Goal: Book appointment/travel/reservation

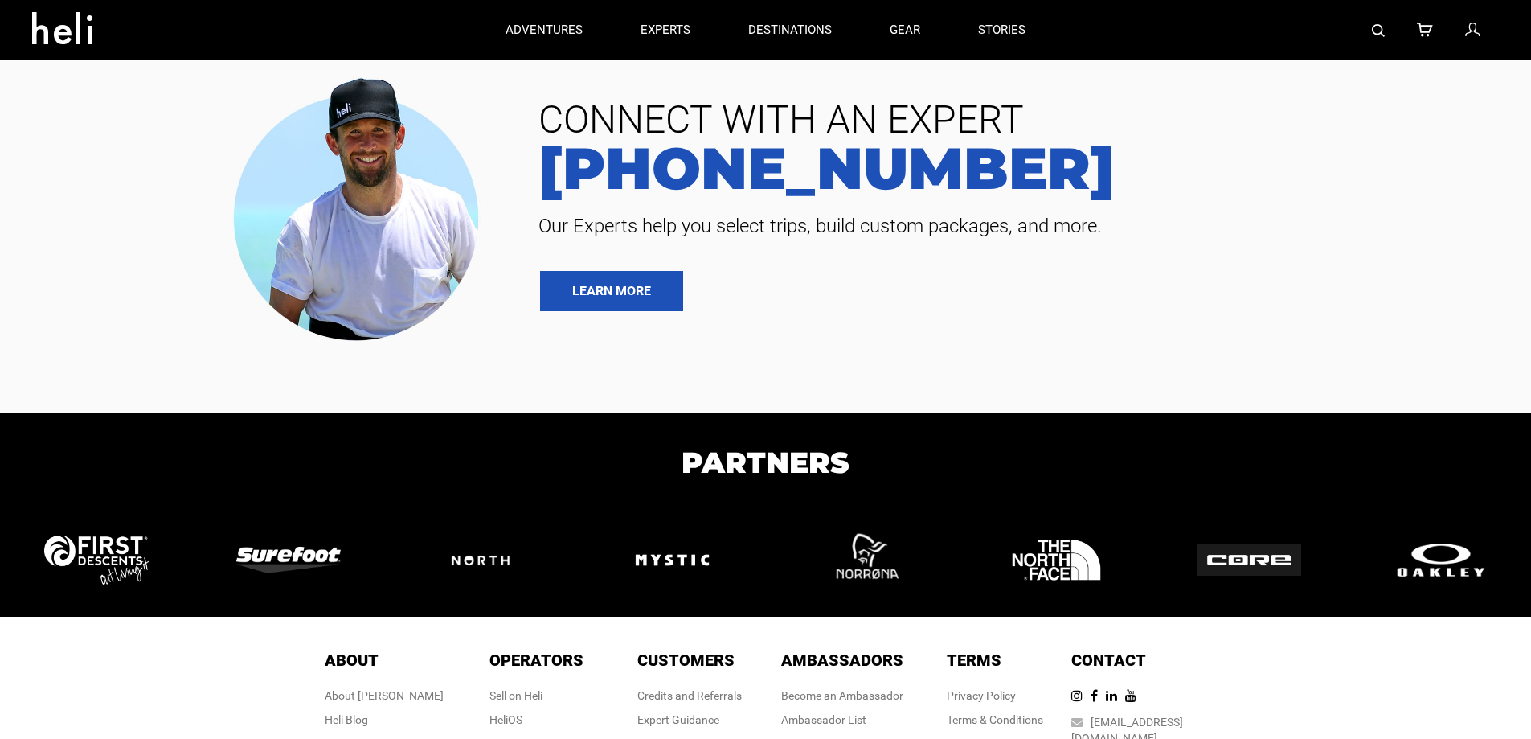
type input "Cat Skiing"
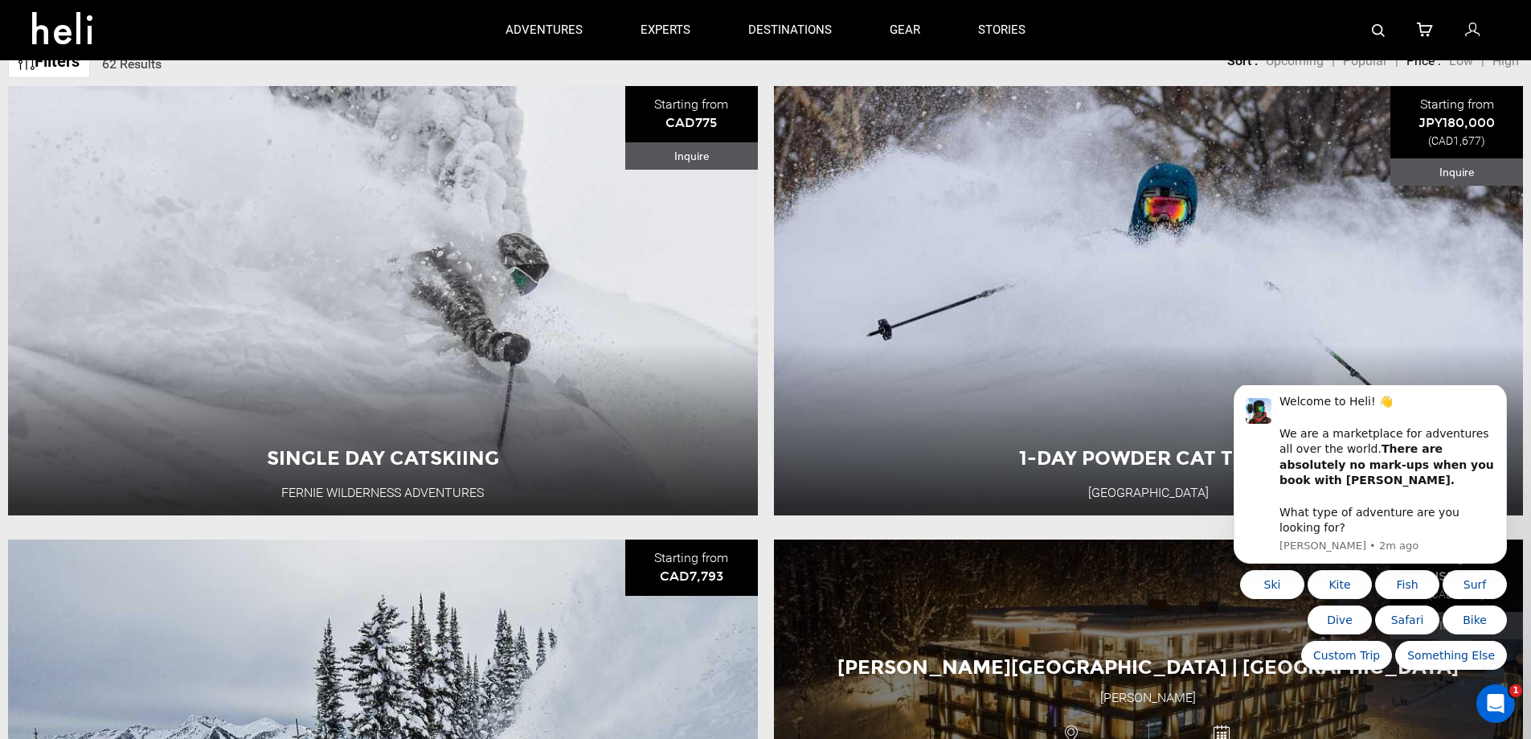
scroll to position [134, 0]
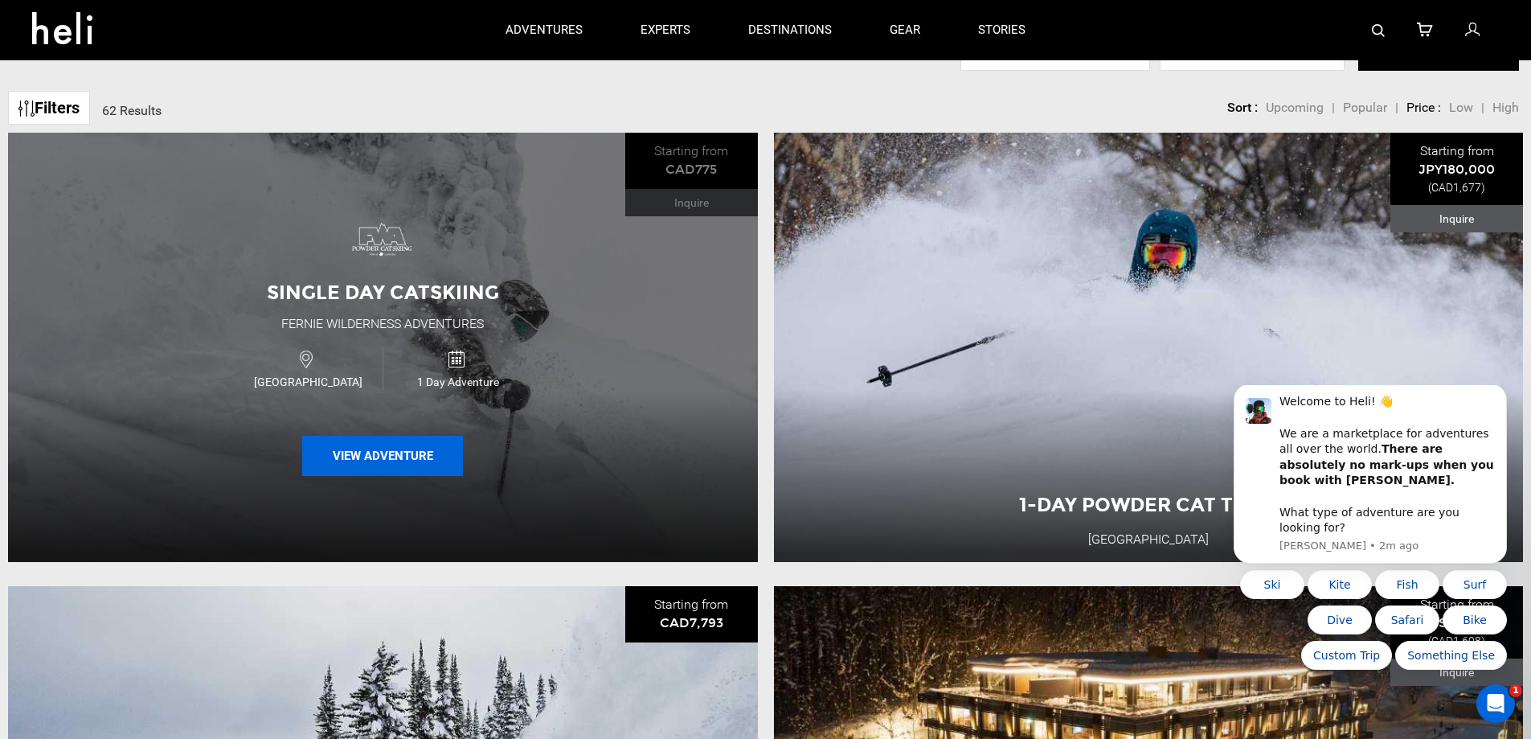
click at [380, 452] on button "View Adventure" at bounding box center [382, 456] width 161 height 40
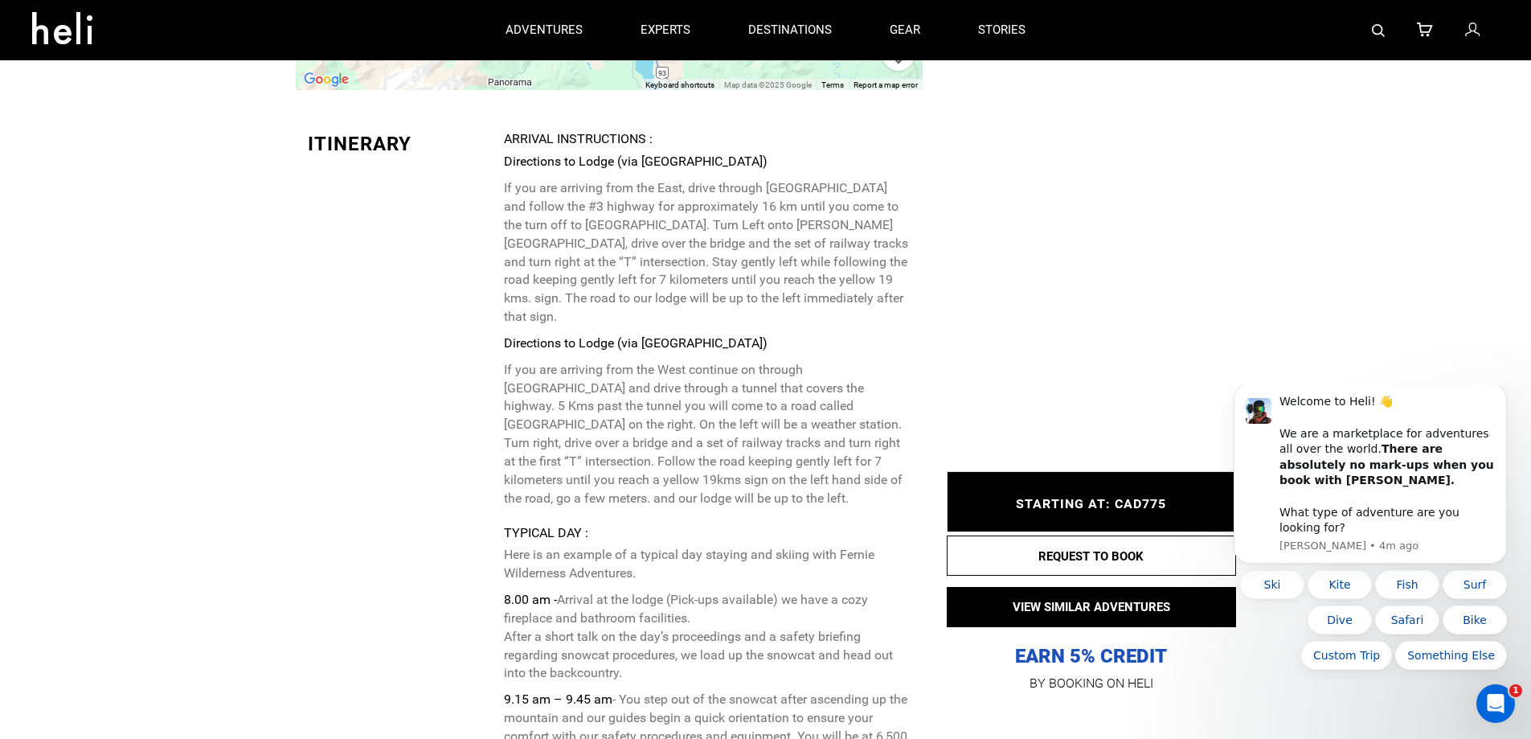
scroll to position [2893, 0]
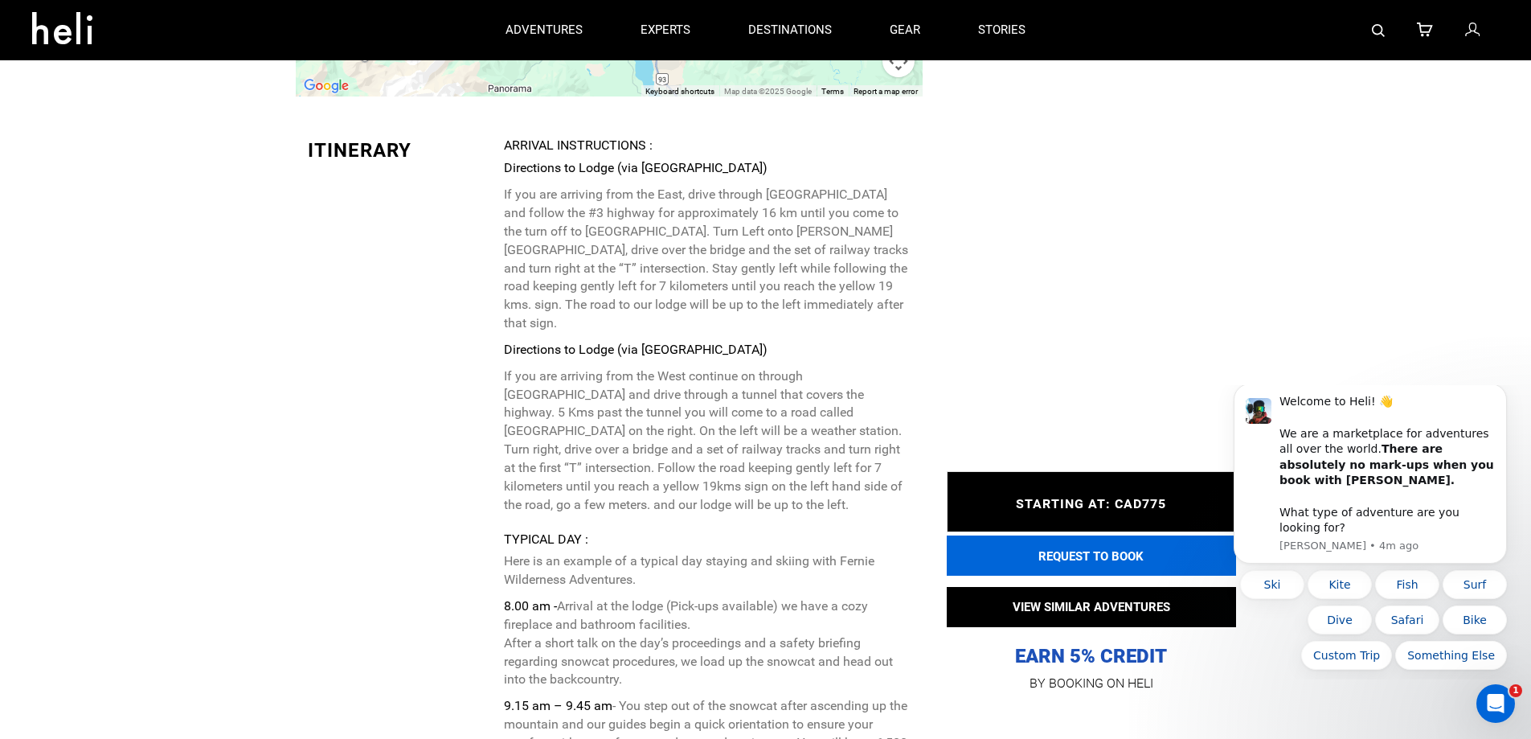
click at [1091, 551] on button "REQUEST TO BOOK" at bounding box center [1091, 555] width 289 height 40
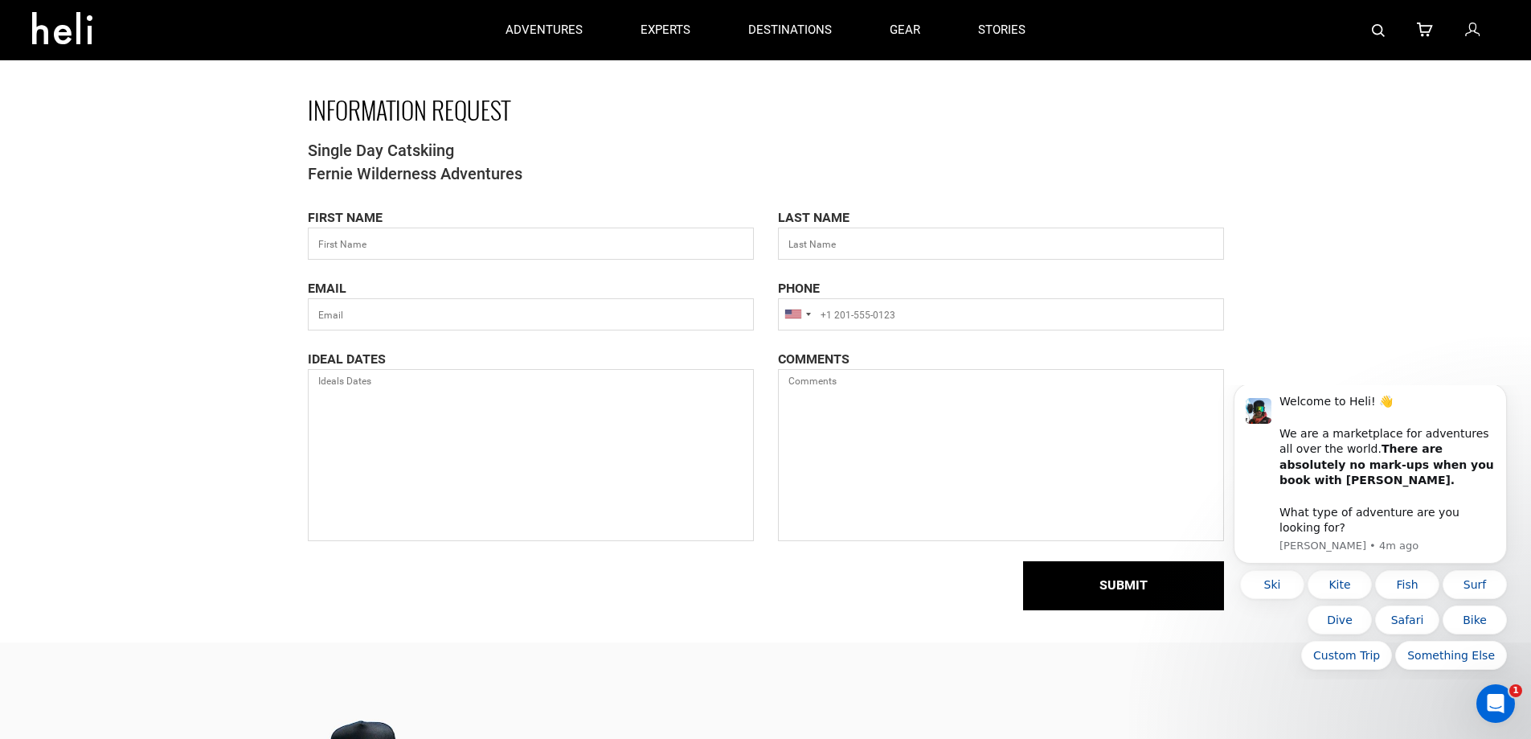
drag, startPoint x: 38, startPoint y: 0, endPoint x: 90, endPoint y: 256, distance: 261.6
click at [90, 256] on div "INFORMATION REQUEST Single Day Catskiing Fernie Wilderness Adventures FIRST NAM…" at bounding box center [765, 321] width 1531 height 642
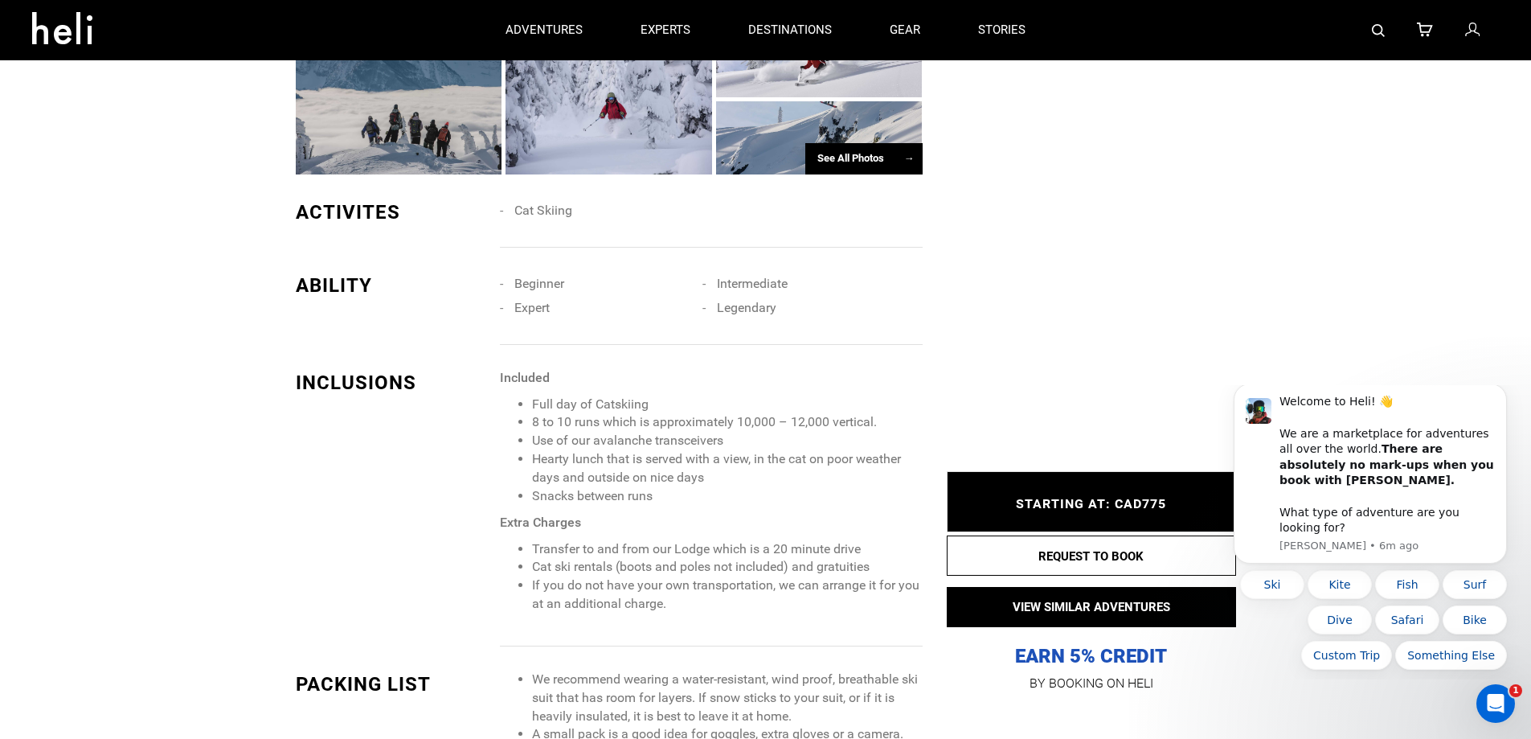
scroll to position [1206, 0]
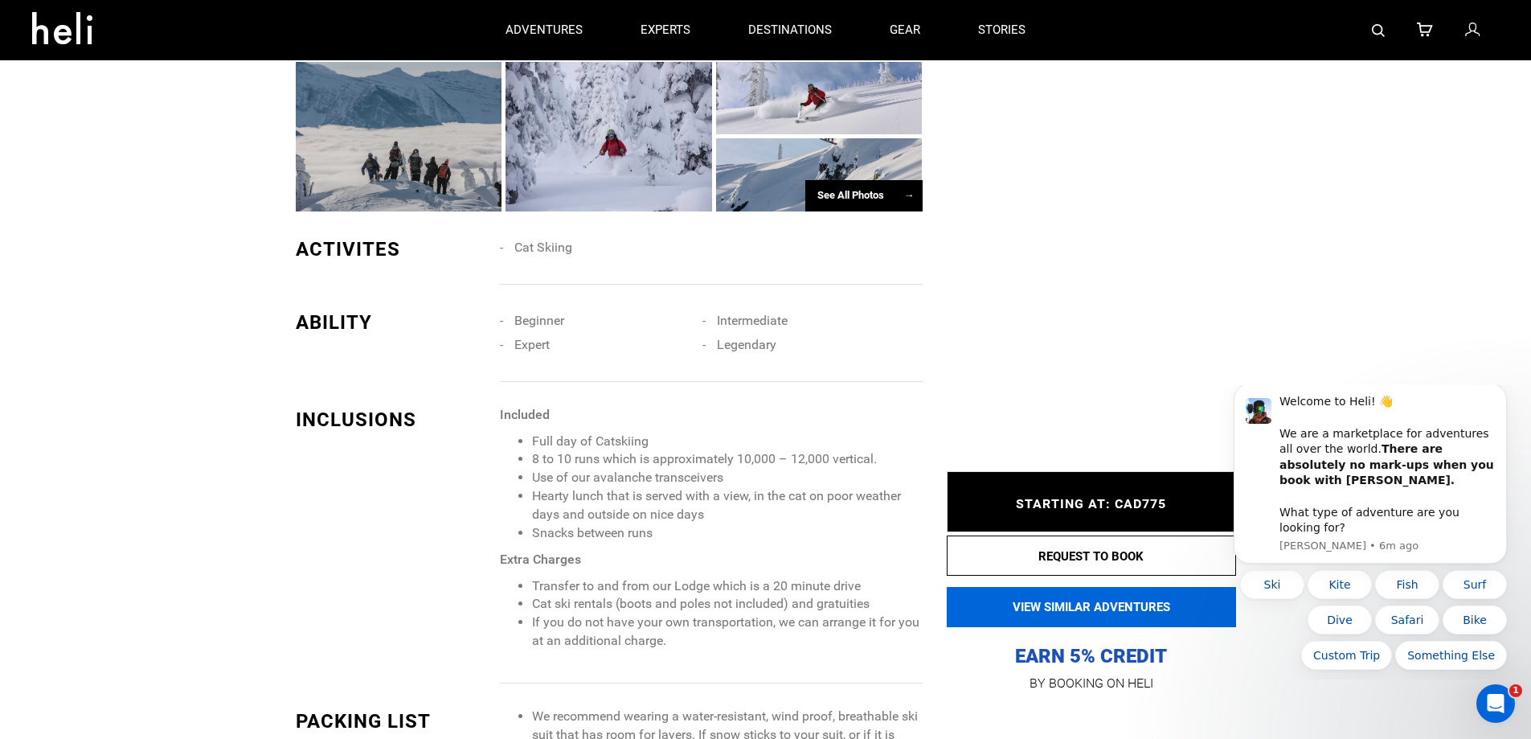
click at [1099, 607] on button "VIEW SIMILAR ADVENTURES" at bounding box center [1091, 607] width 289 height 40
